Goal: Information Seeking & Learning: Learn about a topic

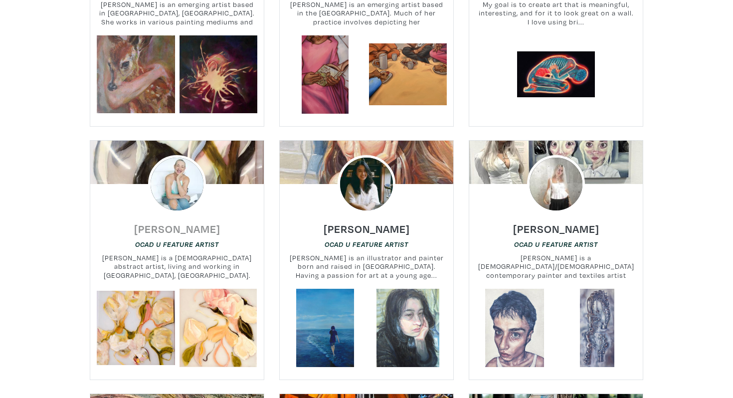
scroll to position [1299, 0]
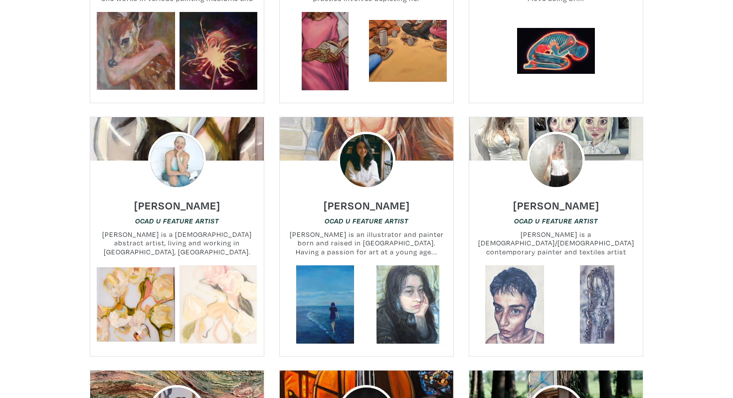
click at [197, 284] on link at bounding box center [219, 304] width 78 height 78
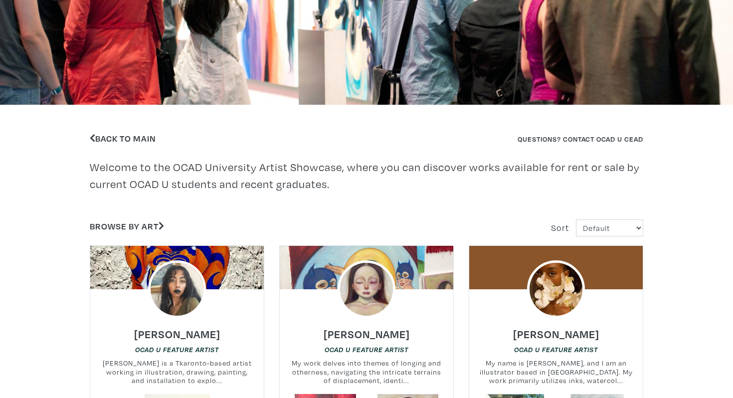
scroll to position [144, 0]
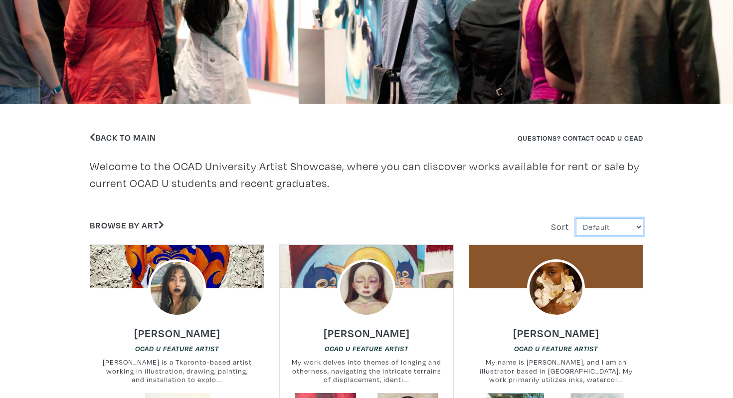
click at [611, 225] on select "Default Most Viewed Newest A-Z Z-A" at bounding box center [609, 227] width 67 height 17
click at [151, 228] on link "Browse by Art" at bounding box center [127, 225] width 74 height 11
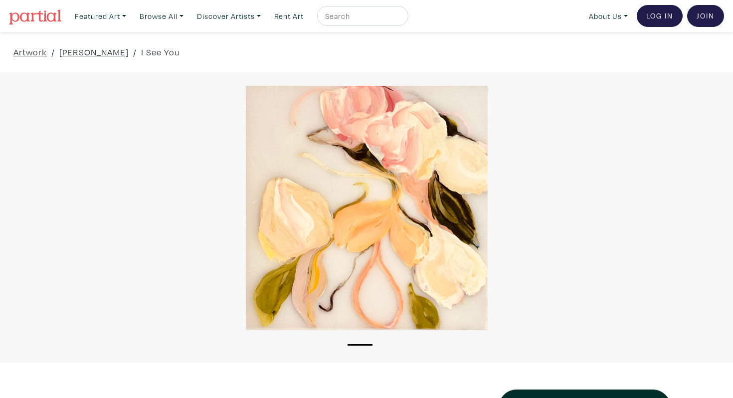
scroll to position [204, 0]
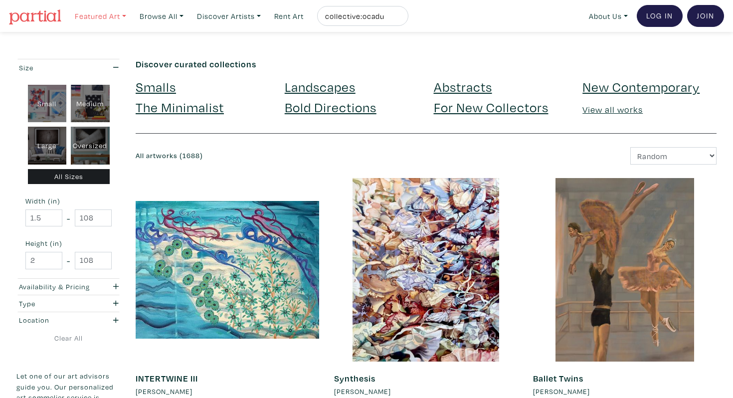
click at [120, 12] on link "Featured Art" at bounding box center [100, 16] width 60 height 20
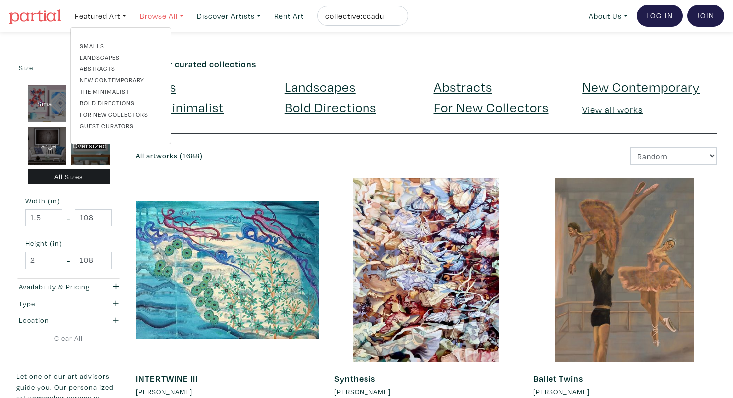
click at [131, 16] on link "Browse All" at bounding box center [100, 16] width 60 height 20
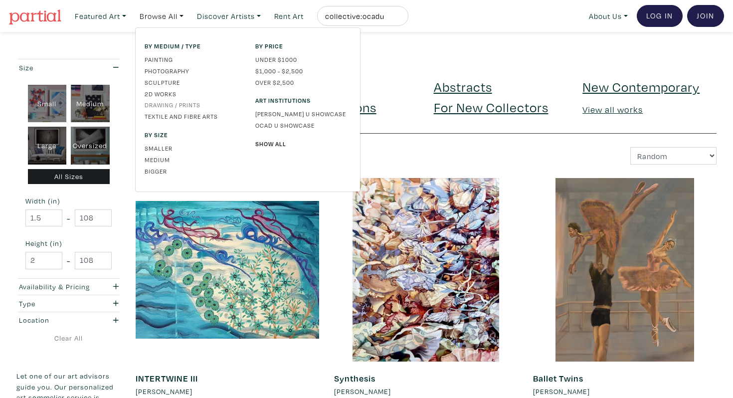
click at [184, 105] on link "Drawing / Prints" at bounding box center [193, 104] width 96 height 9
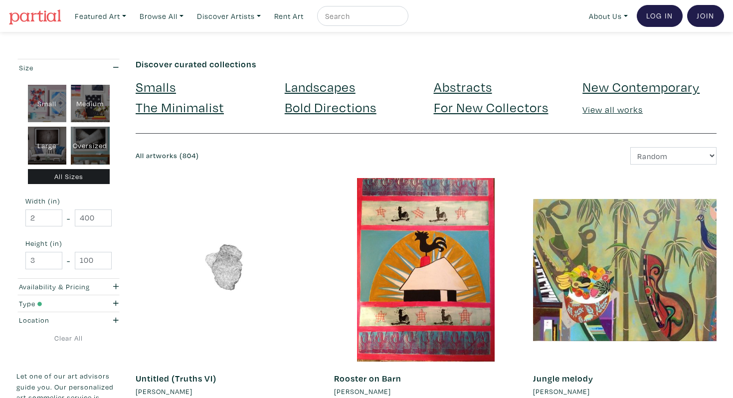
click at [620, 109] on link "View all works" at bounding box center [613, 109] width 60 height 11
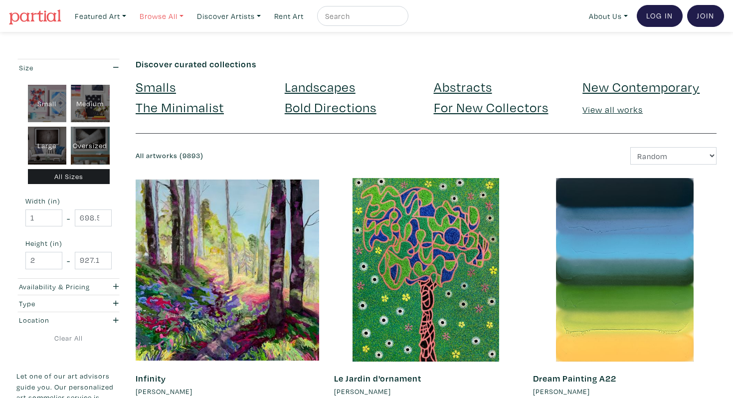
click at [131, 17] on link "Browse All" at bounding box center [100, 16] width 60 height 20
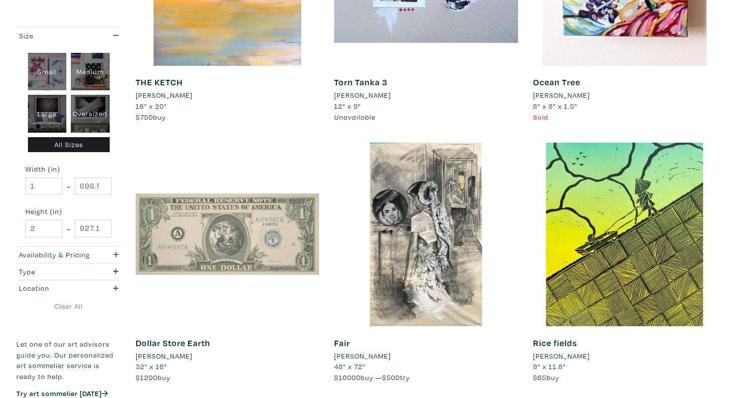
scroll to position [1402, 0]
